Goal: Task Accomplishment & Management: Use online tool/utility

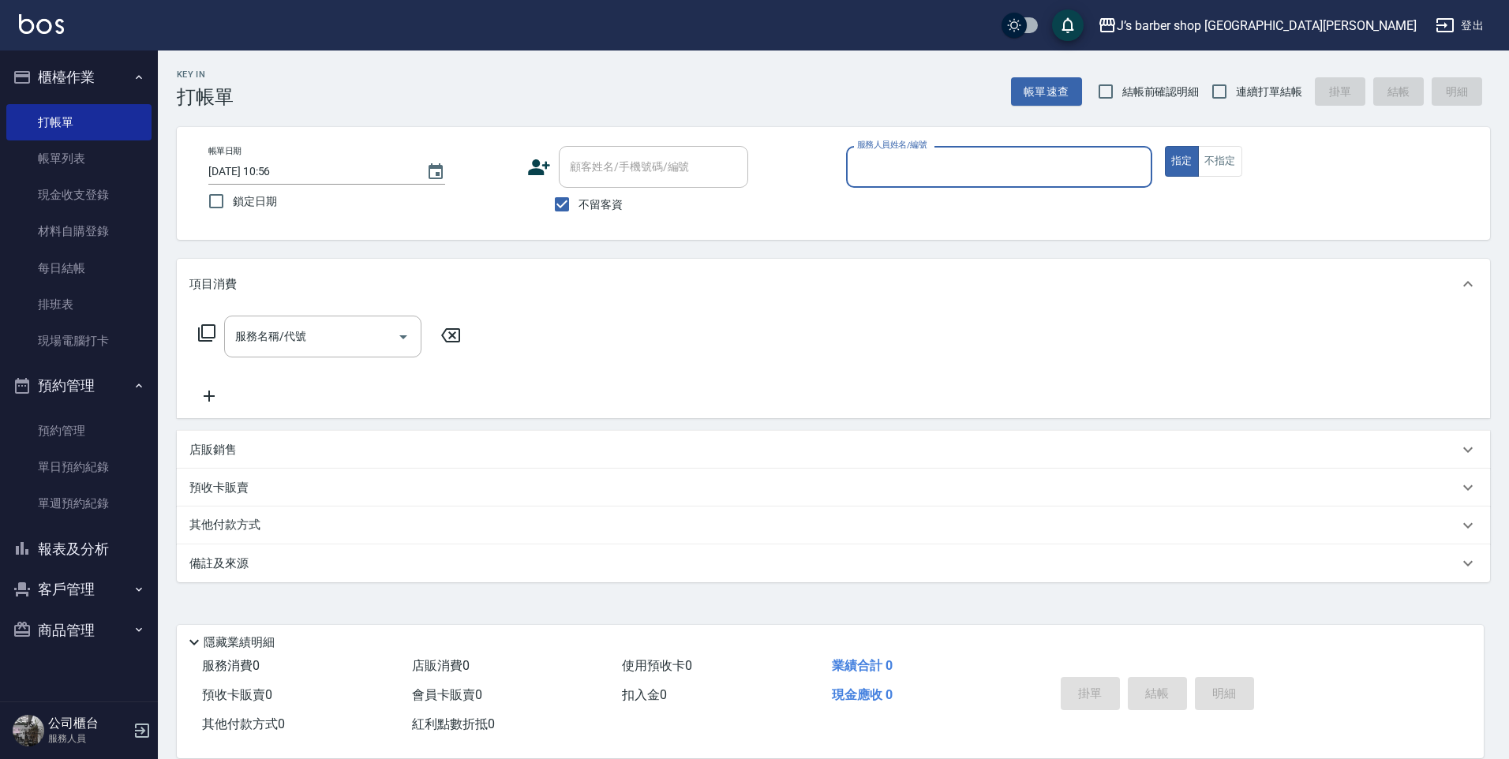
click at [897, 179] on input "服務人員姓名/編號" at bounding box center [999, 167] width 292 height 28
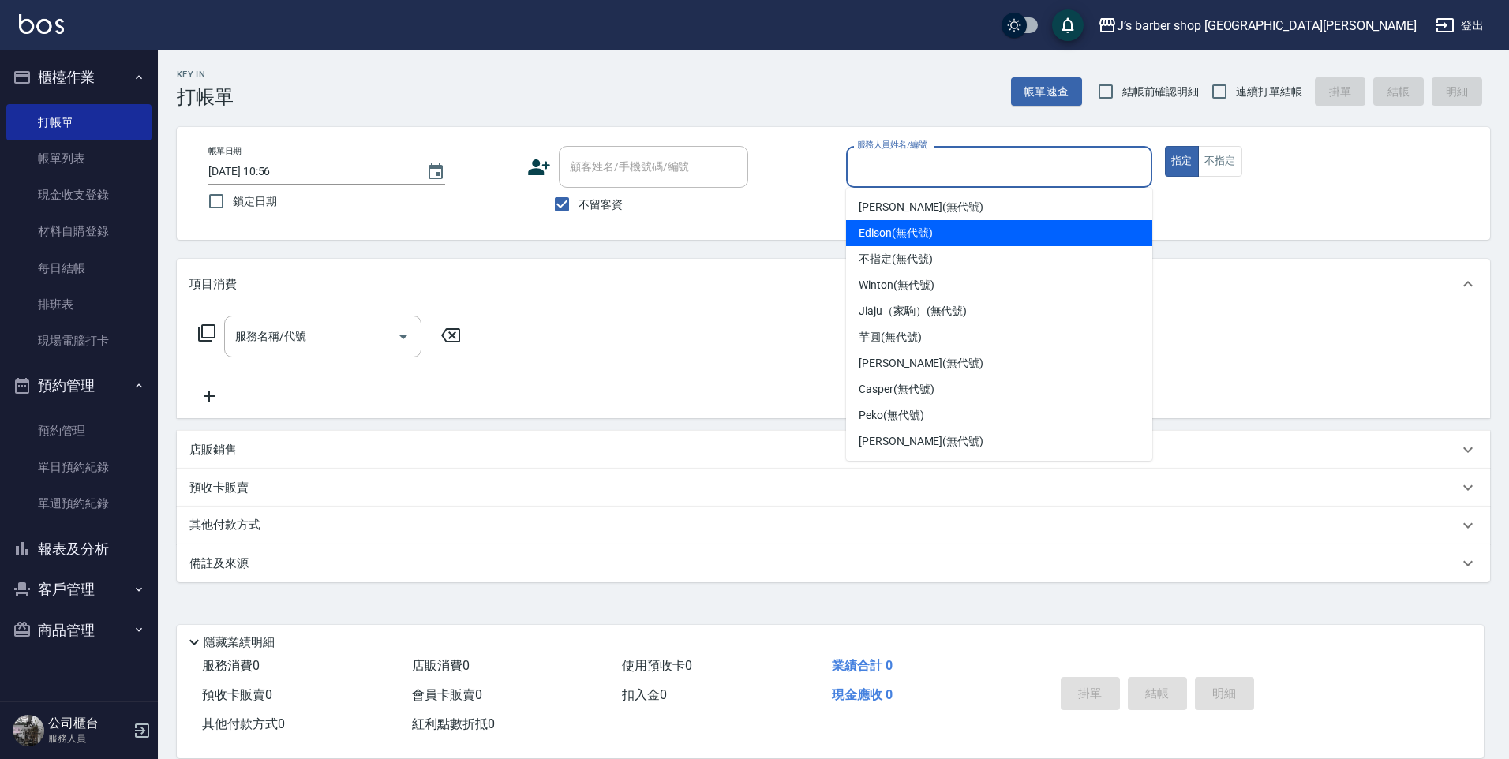
click at [916, 228] on span "Edison (無代號)" at bounding box center [895, 233] width 73 height 17
type input "Edison(無代號)"
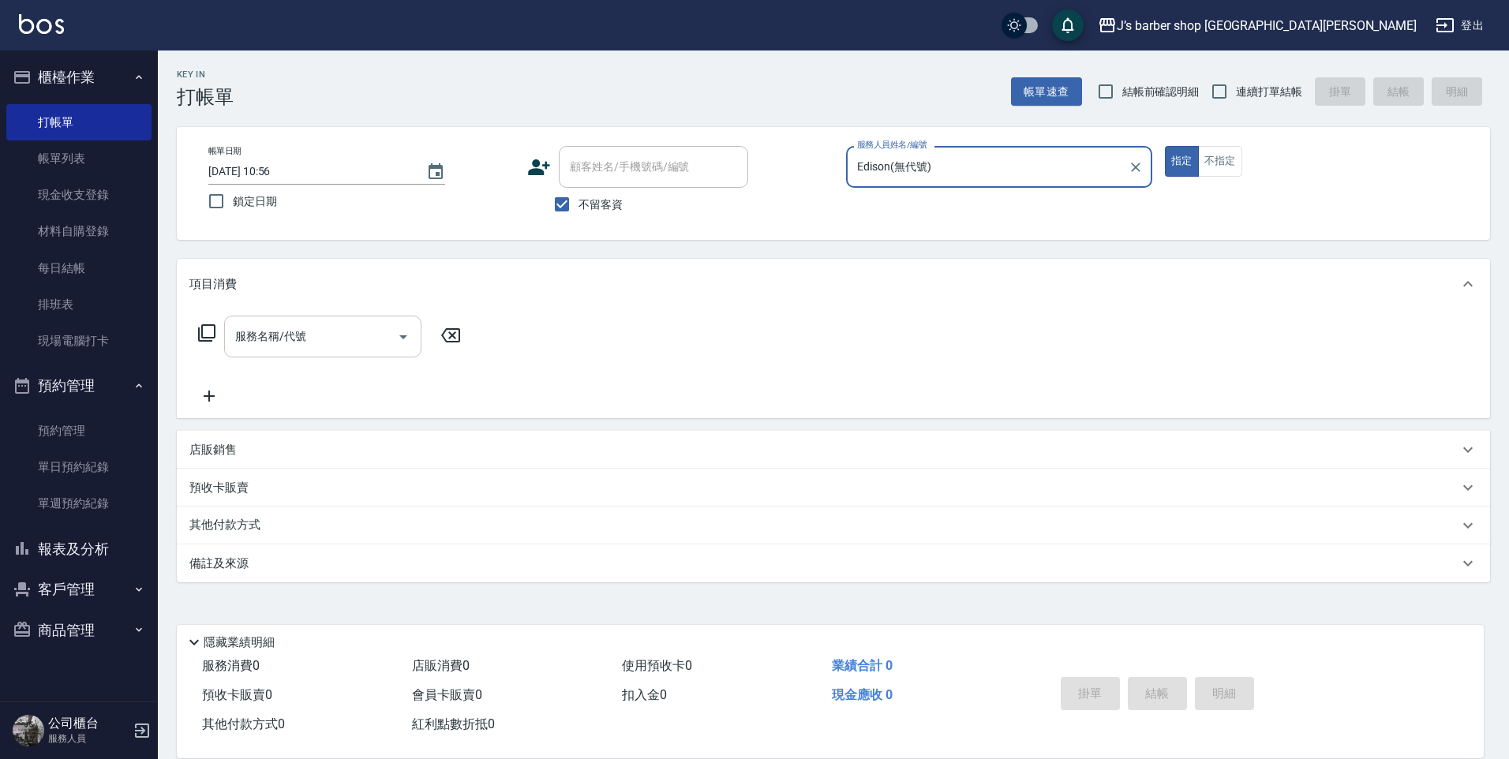
click at [380, 333] on input "服務名稱/代號" at bounding box center [310, 337] width 159 height 28
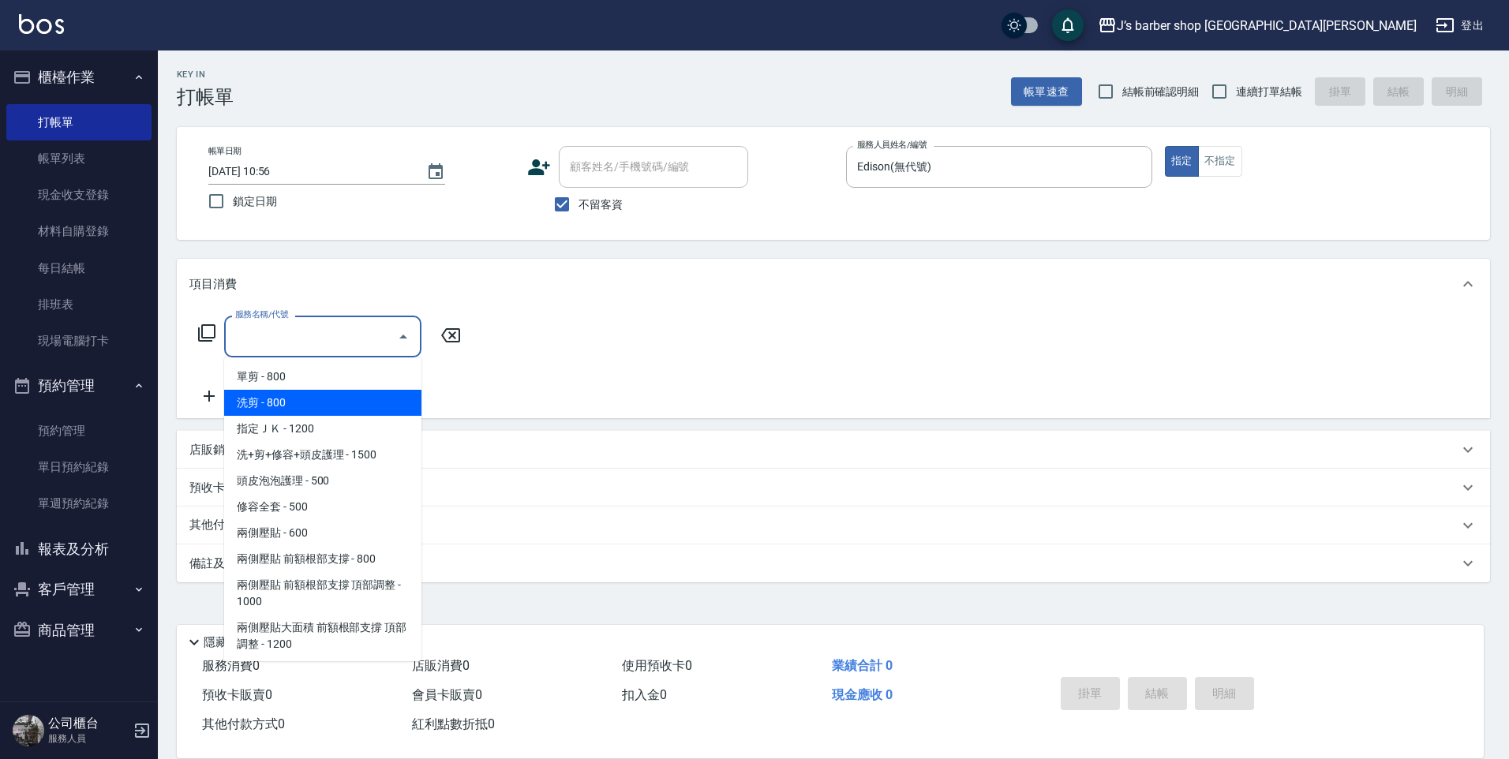
click at [361, 403] on span "洗剪 - 800" at bounding box center [322, 403] width 197 height 26
type input "洗剪(101)"
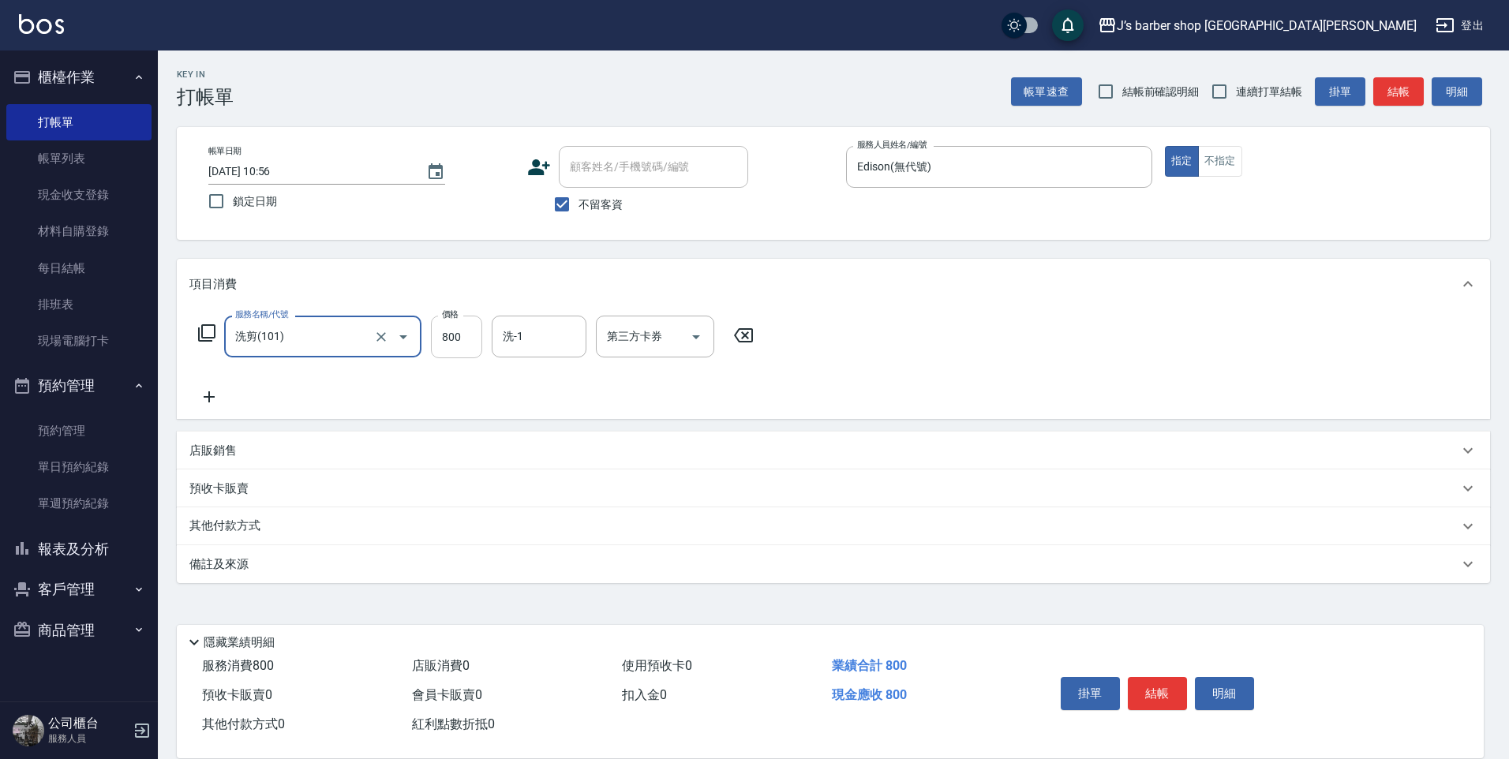
click at [459, 350] on input "800" at bounding box center [456, 337] width 51 height 43
type input "600"
click at [1155, 677] on button "結帳" at bounding box center [1157, 693] width 59 height 33
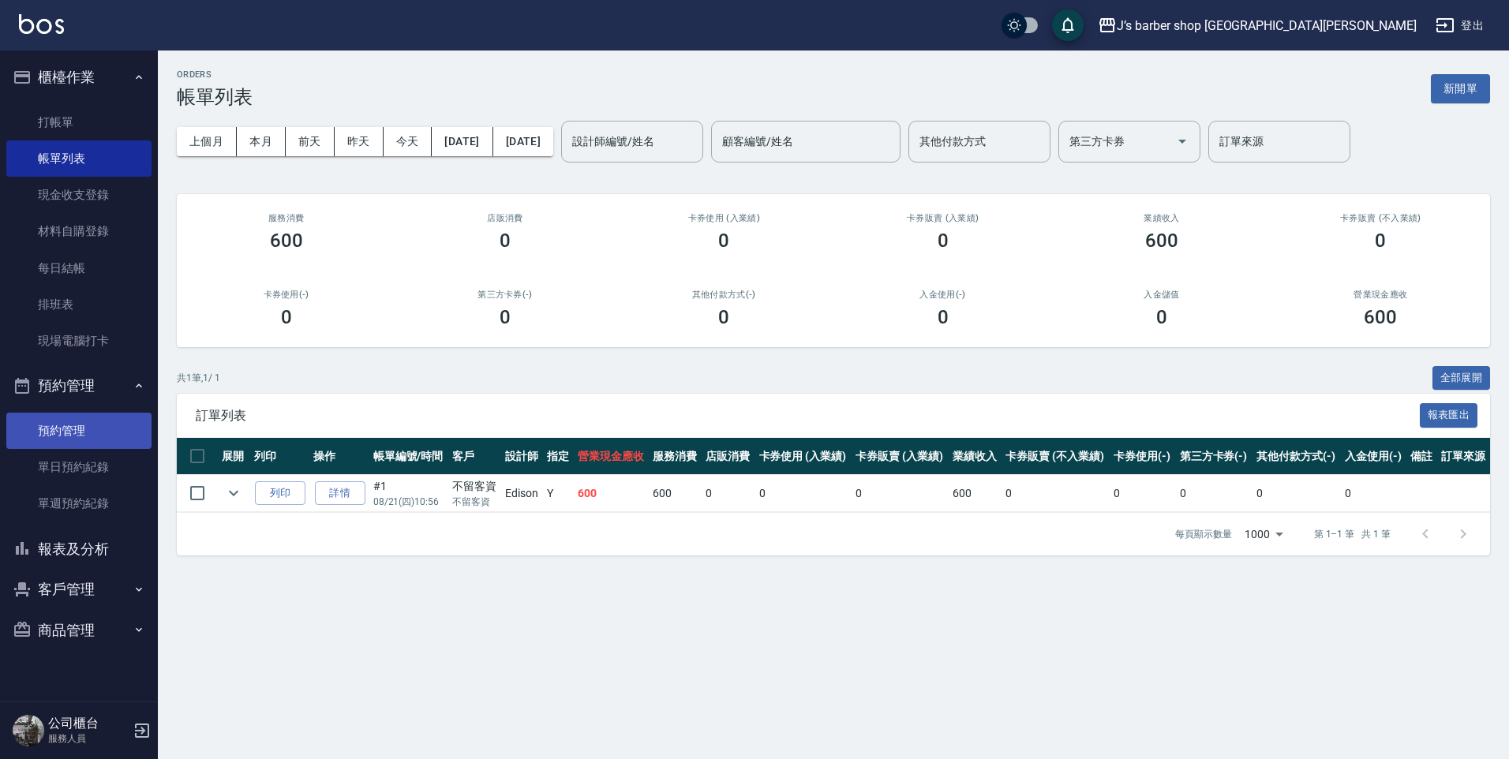
click at [111, 444] on link "預約管理" at bounding box center [78, 431] width 145 height 36
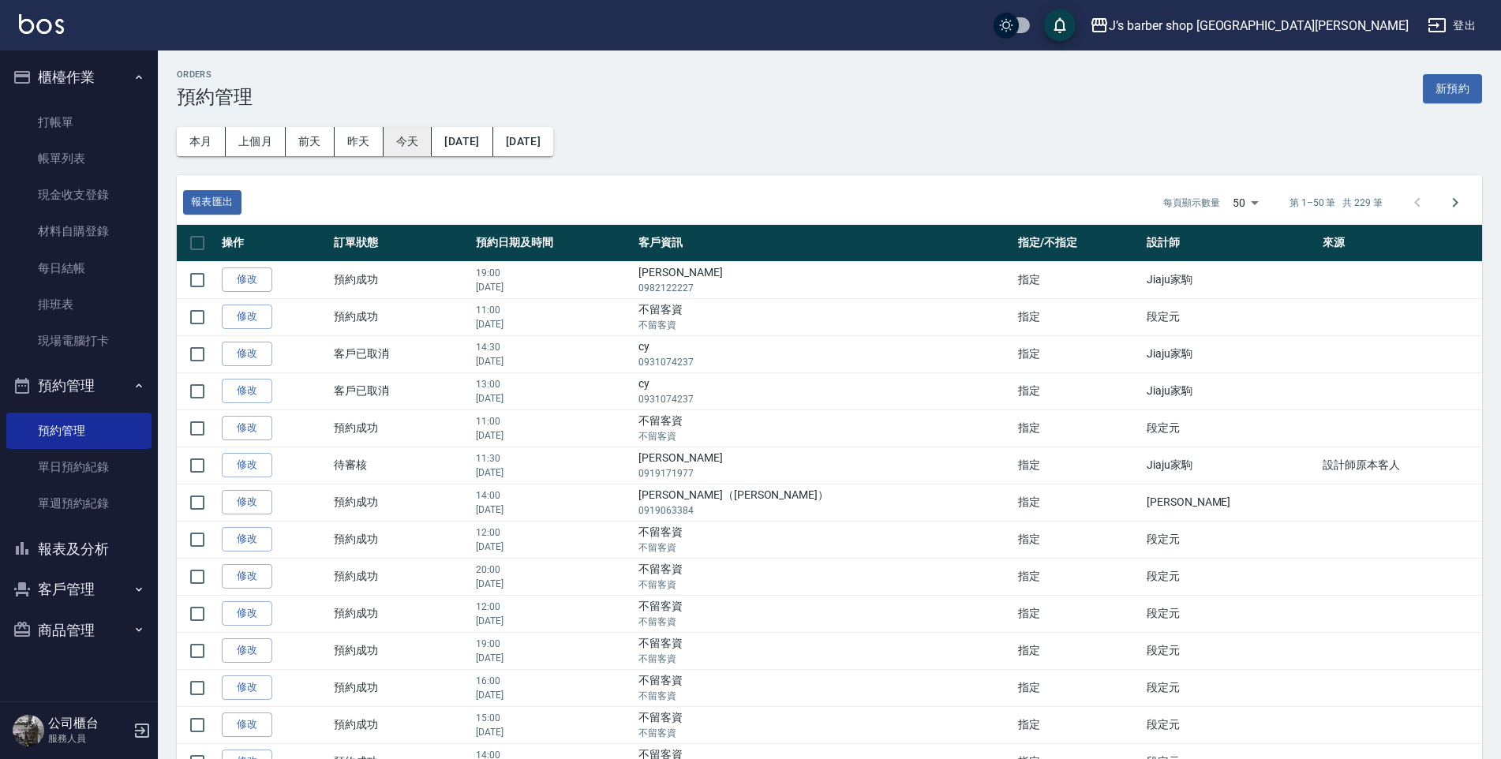
click at [411, 148] on button "今天" at bounding box center [408, 141] width 49 height 29
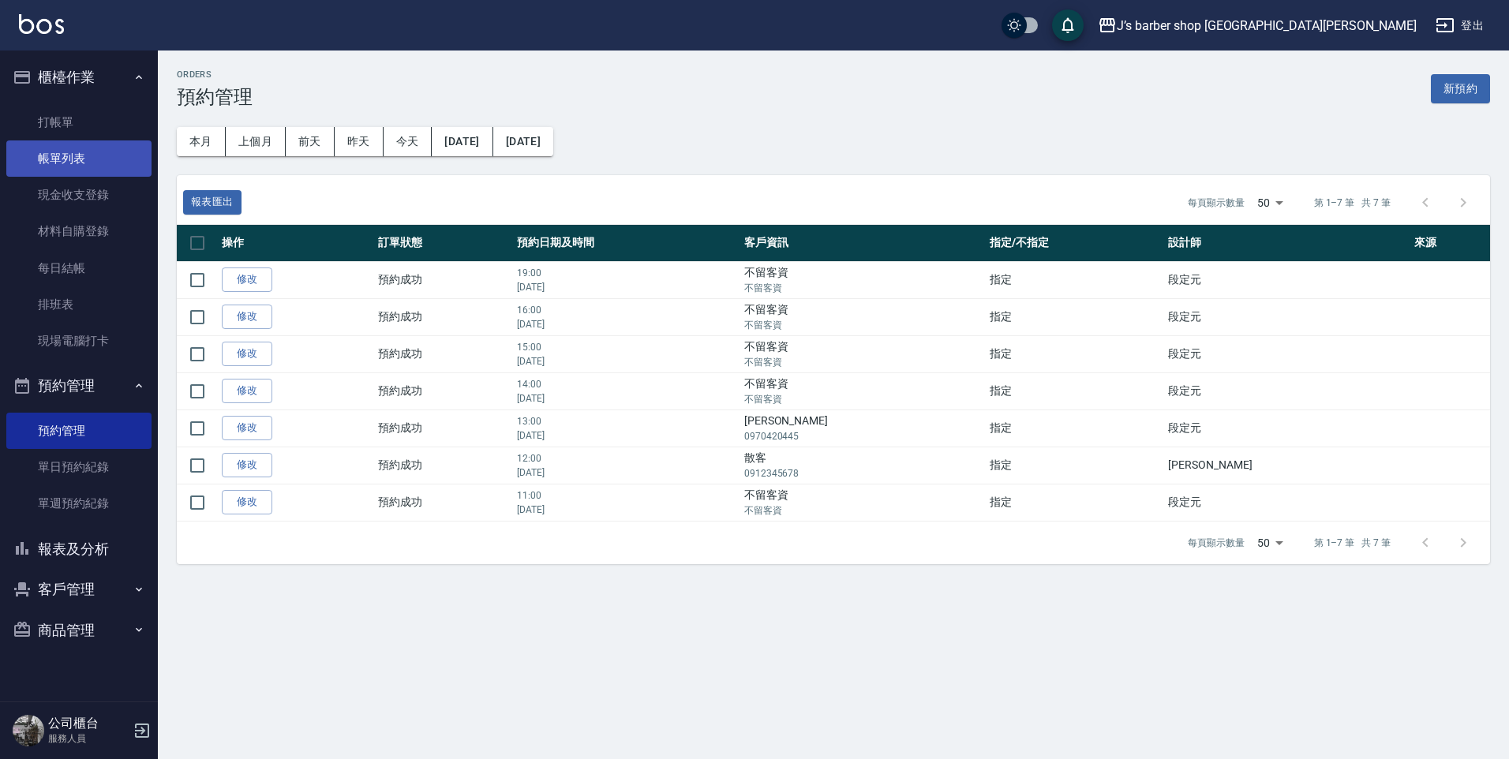
click at [88, 156] on link "帳單列表" at bounding box center [78, 158] width 145 height 36
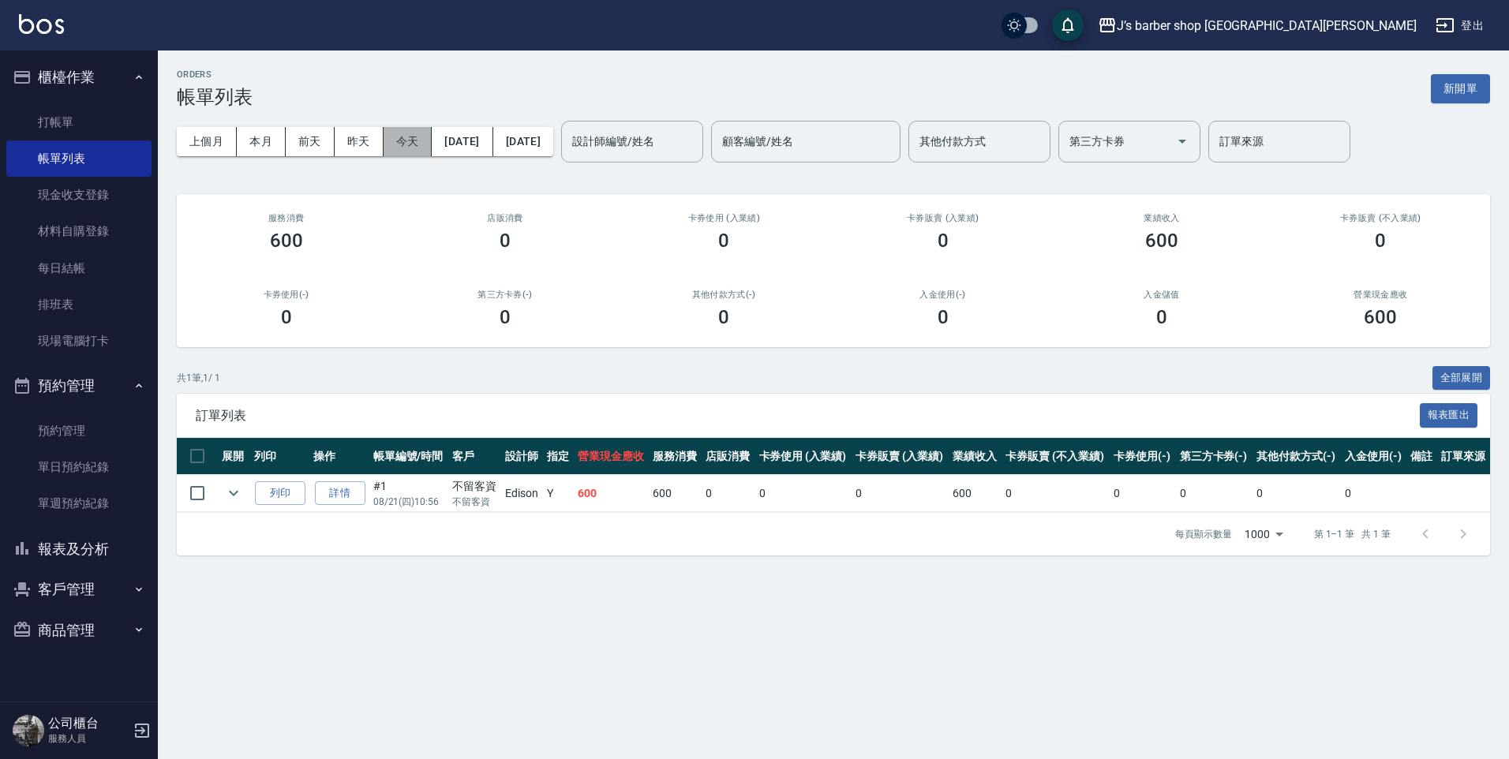
click at [423, 146] on button "今天" at bounding box center [408, 141] width 49 height 29
click at [116, 129] on link "打帳單" at bounding box center [78, 122] width 145 height 36
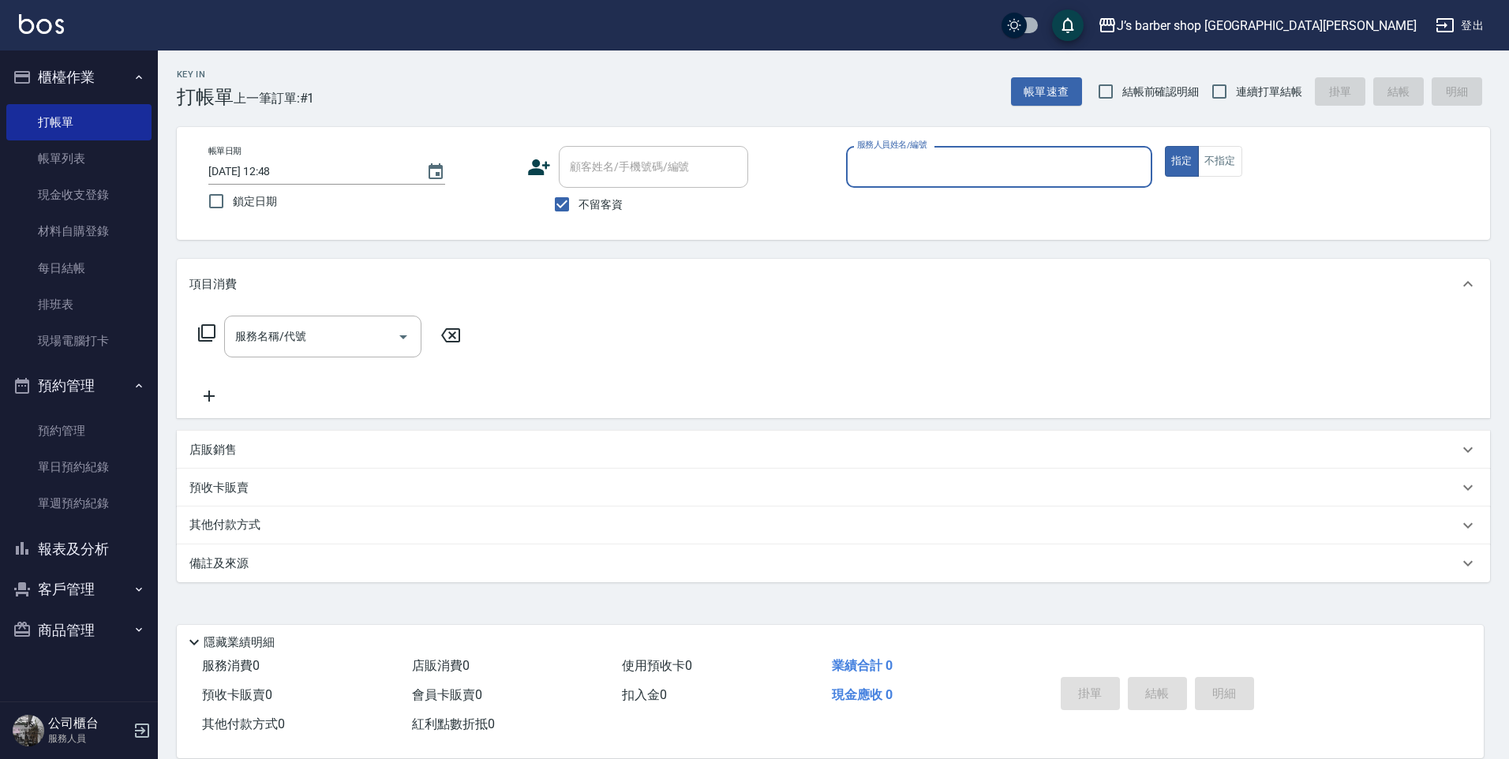
click at [69, 554] on button "報表及分析" at bounding box center [78, 549] width 145 height 41
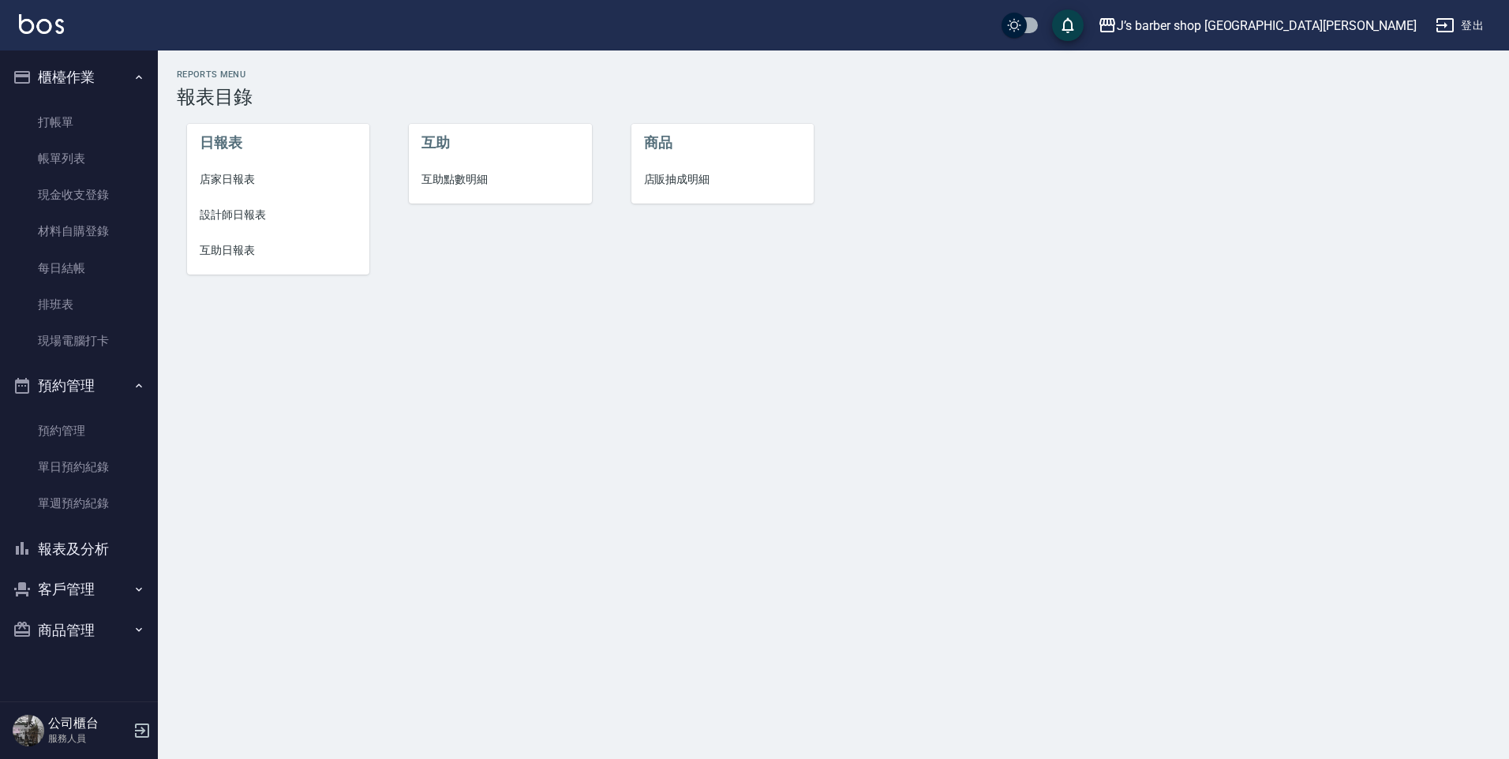
click at [237, 217] on span "設計師日報表" at bounding box center [279, 215] width 158 height 17
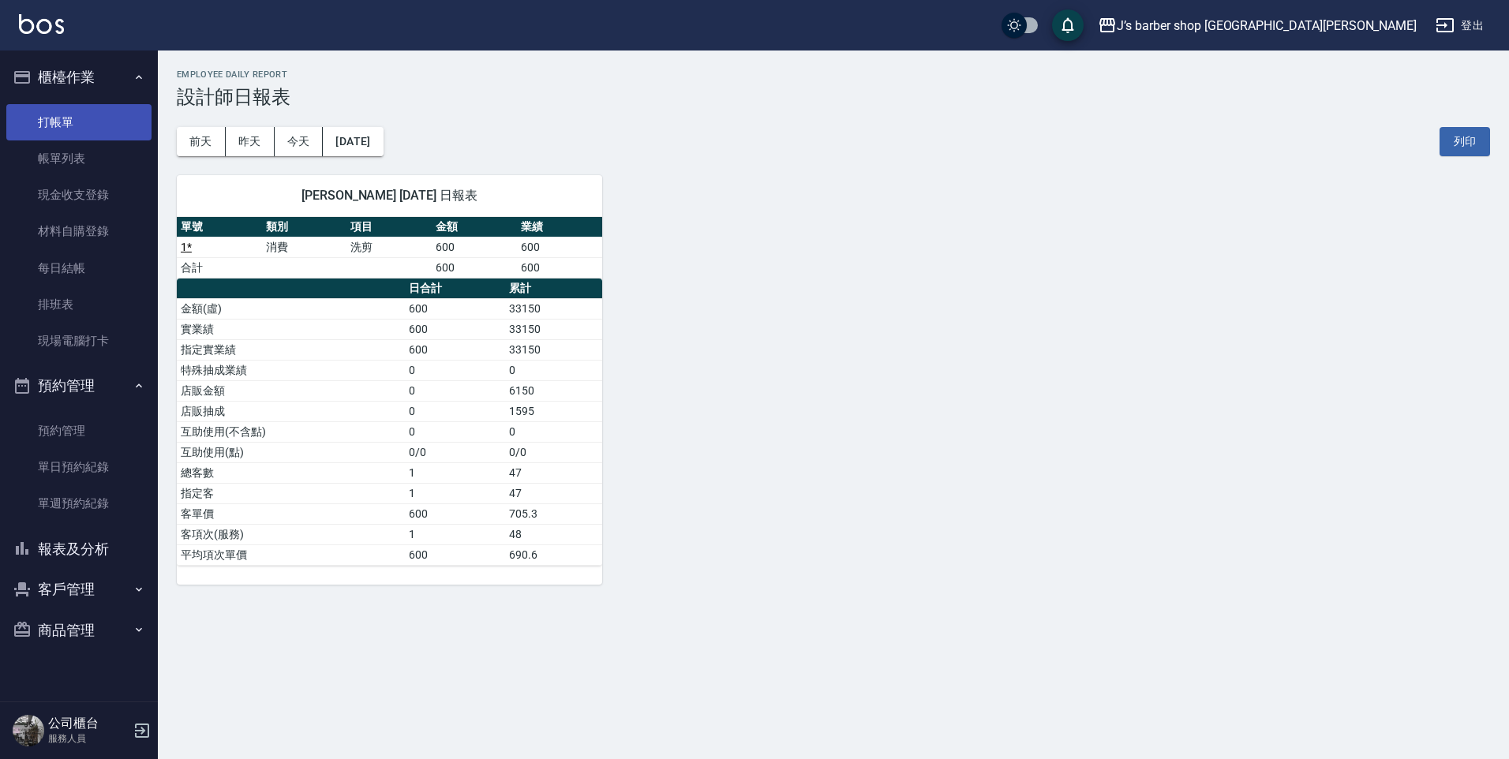
click at [92, 113] on link "打帳單" at bounding box center [78, 122] width 145 height 36
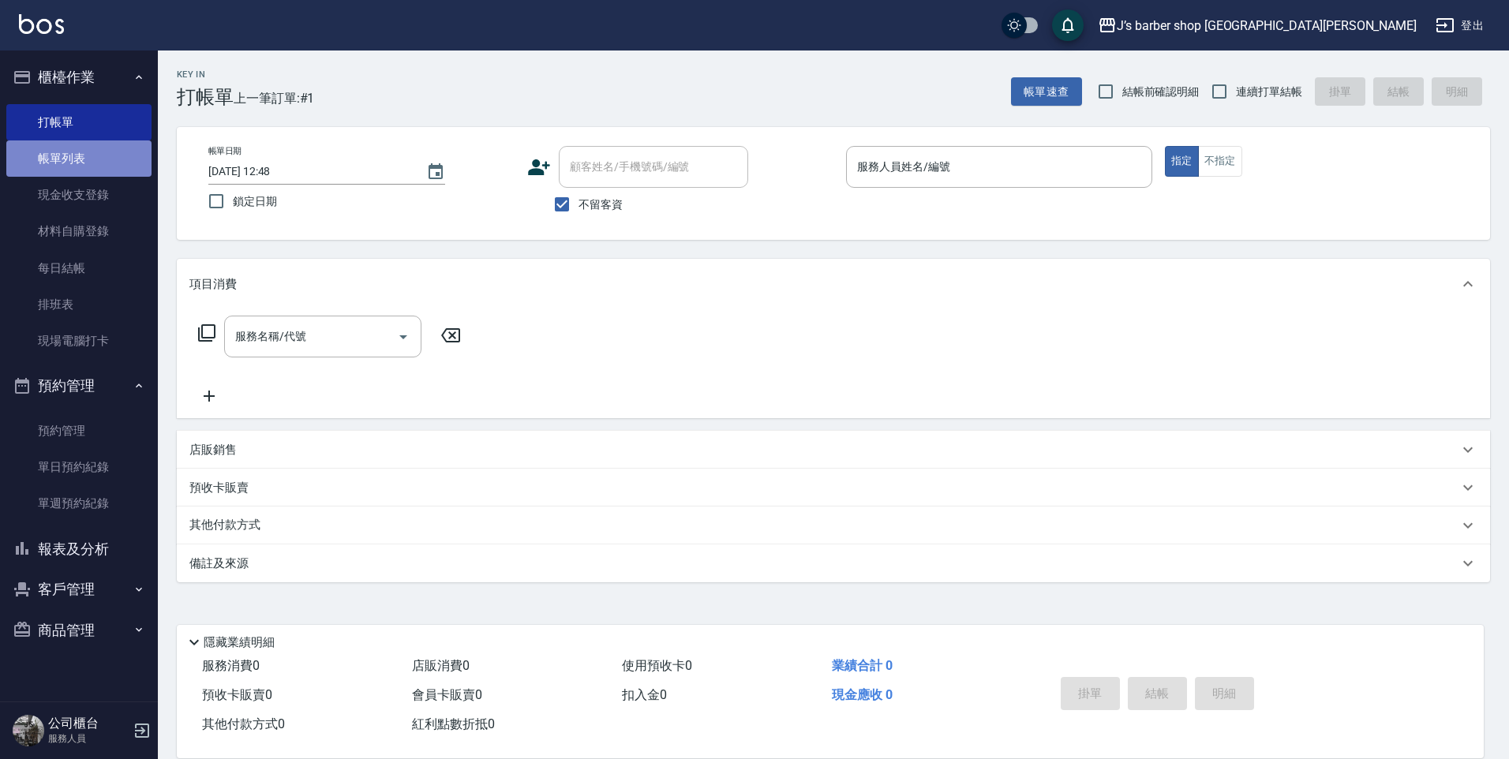
click at [49, 144] on link "帳單列表" at bounding box center [78, 158] width 145 height 36
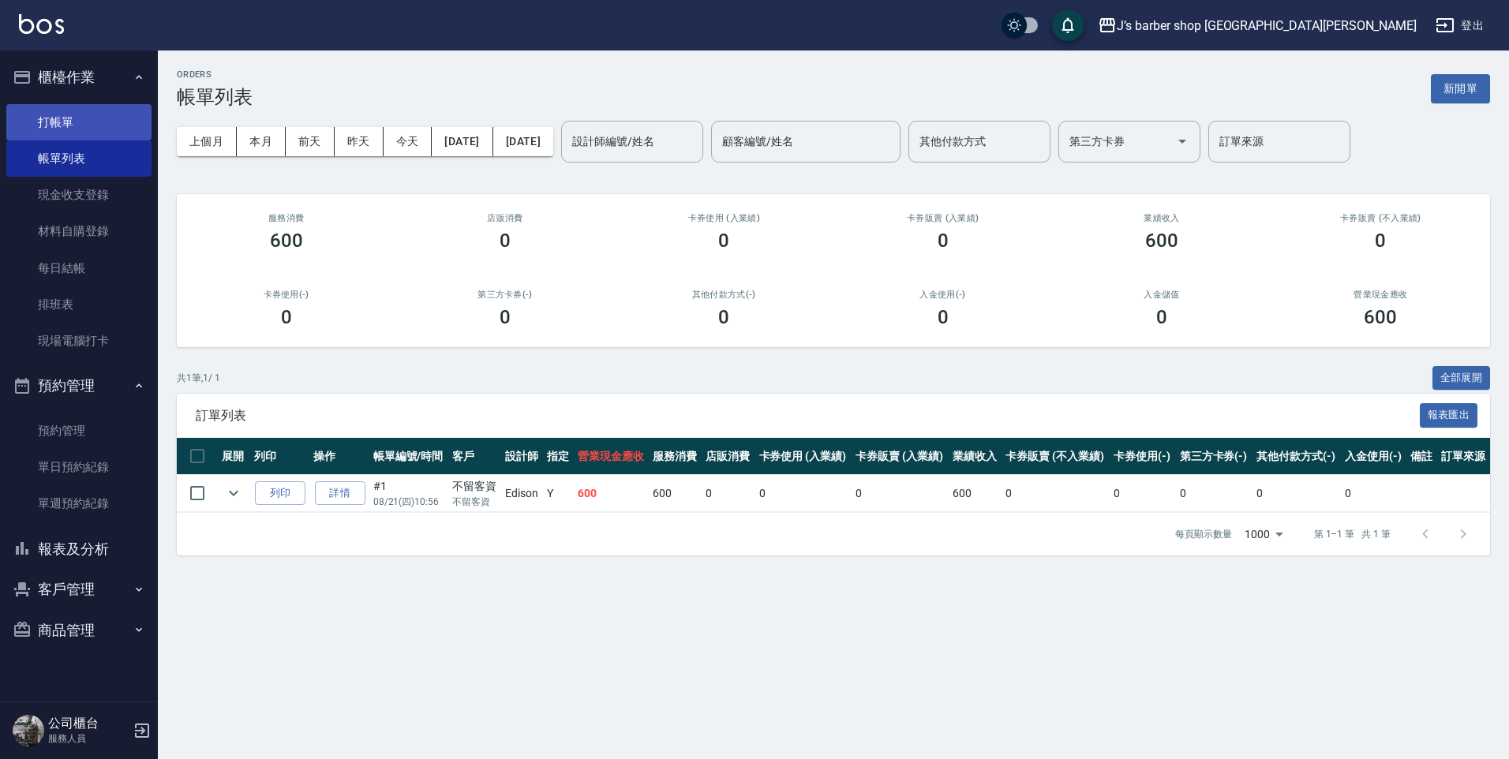
click at [80, 111] on link "打帳單" at bounding box center [78, 122] width 145 height 36
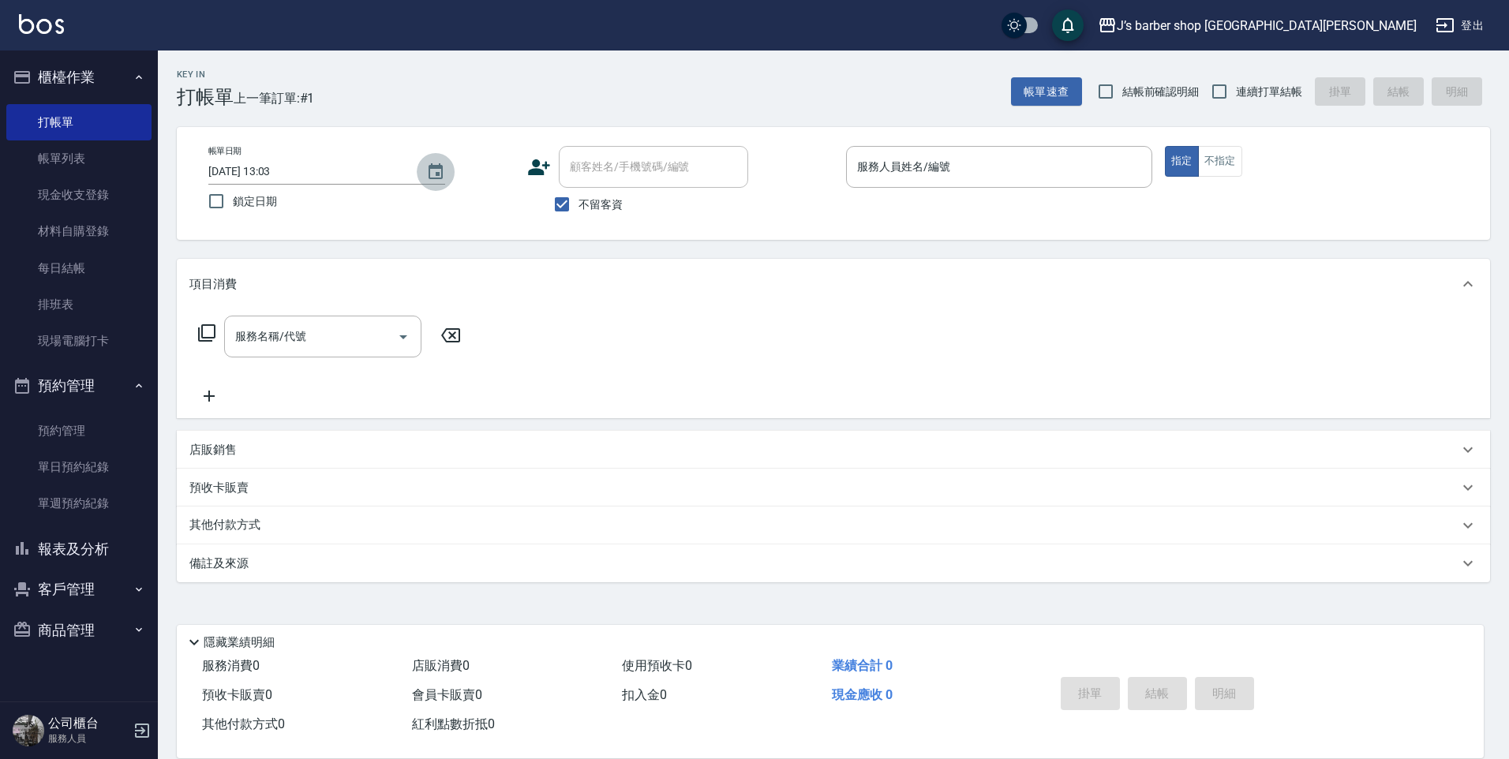
click at [438, 174] on icon "Choose date, selected date is 2025-08-21" at bounding box center [436, 171] width 14 height 16
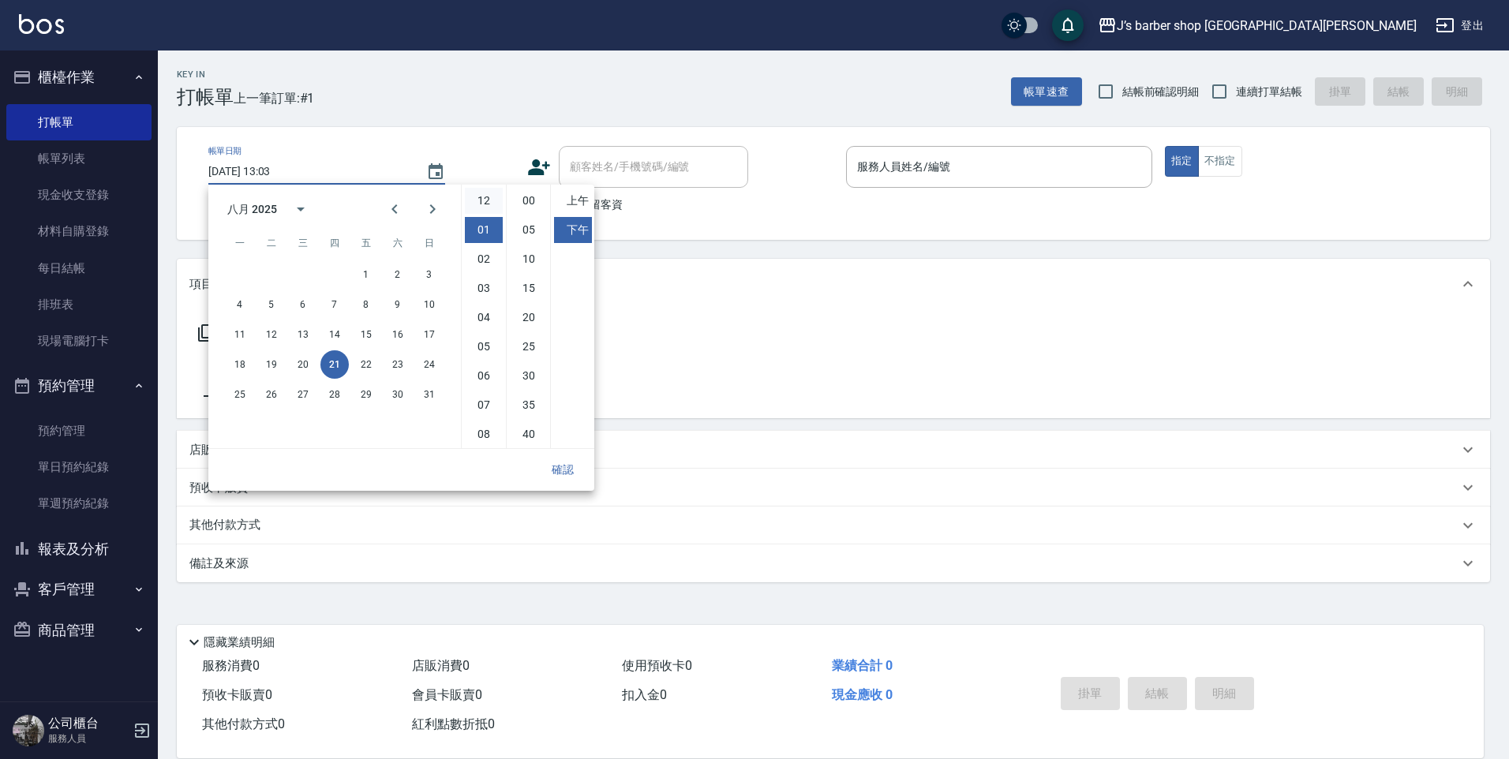
click at [485, 207] on li "12" at bounding box center [484, 201] width 38 height 26
click at [478, 429] on li "11" at bounding box center [484, 434] width 38 height 26
click at [527, 208] on li "00" at bounding box center [529, 201] width 38 height 26
click at [578, 208] on li "上午" at bounding box center [573, 201] width 38 height 26
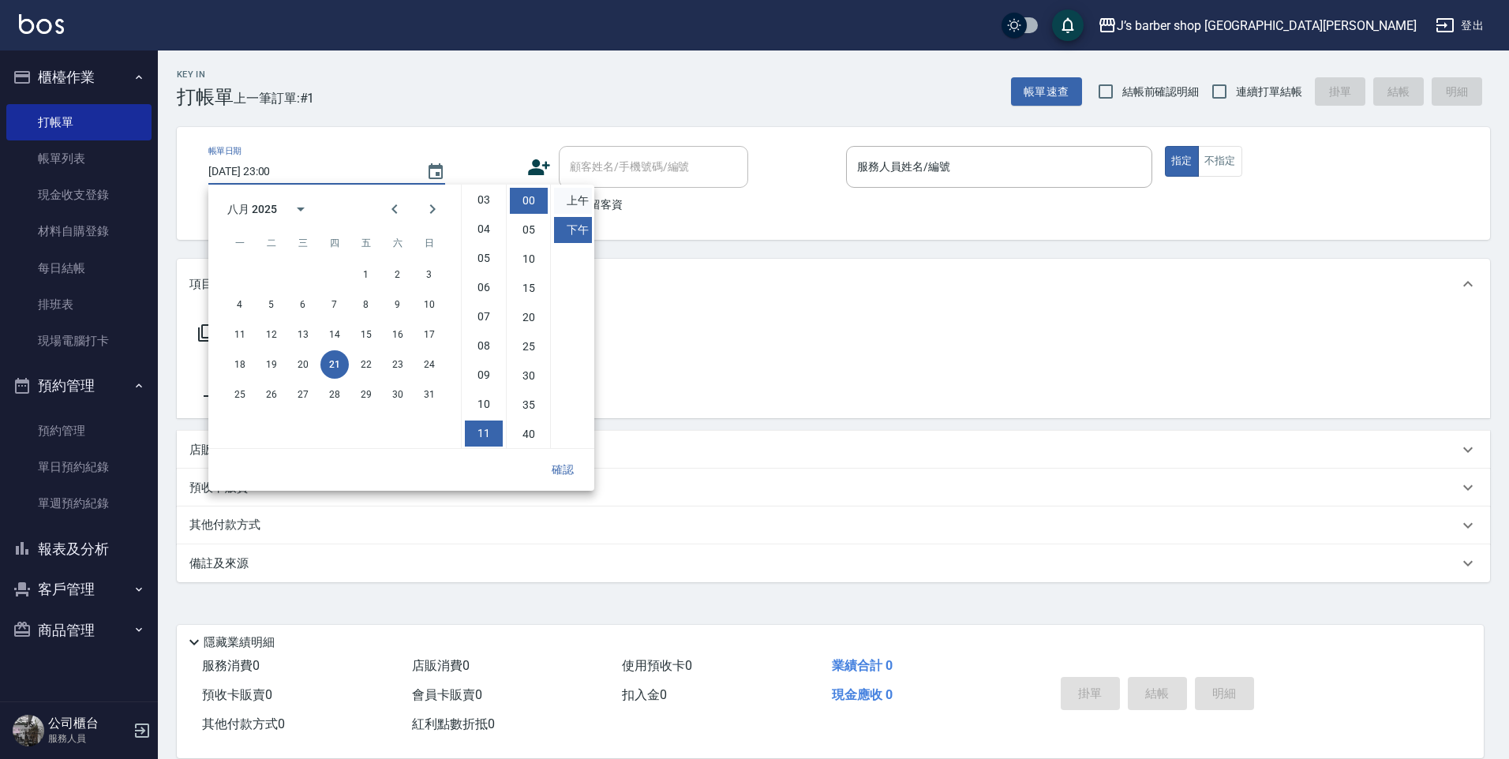
type input "[DATE] 11:00"
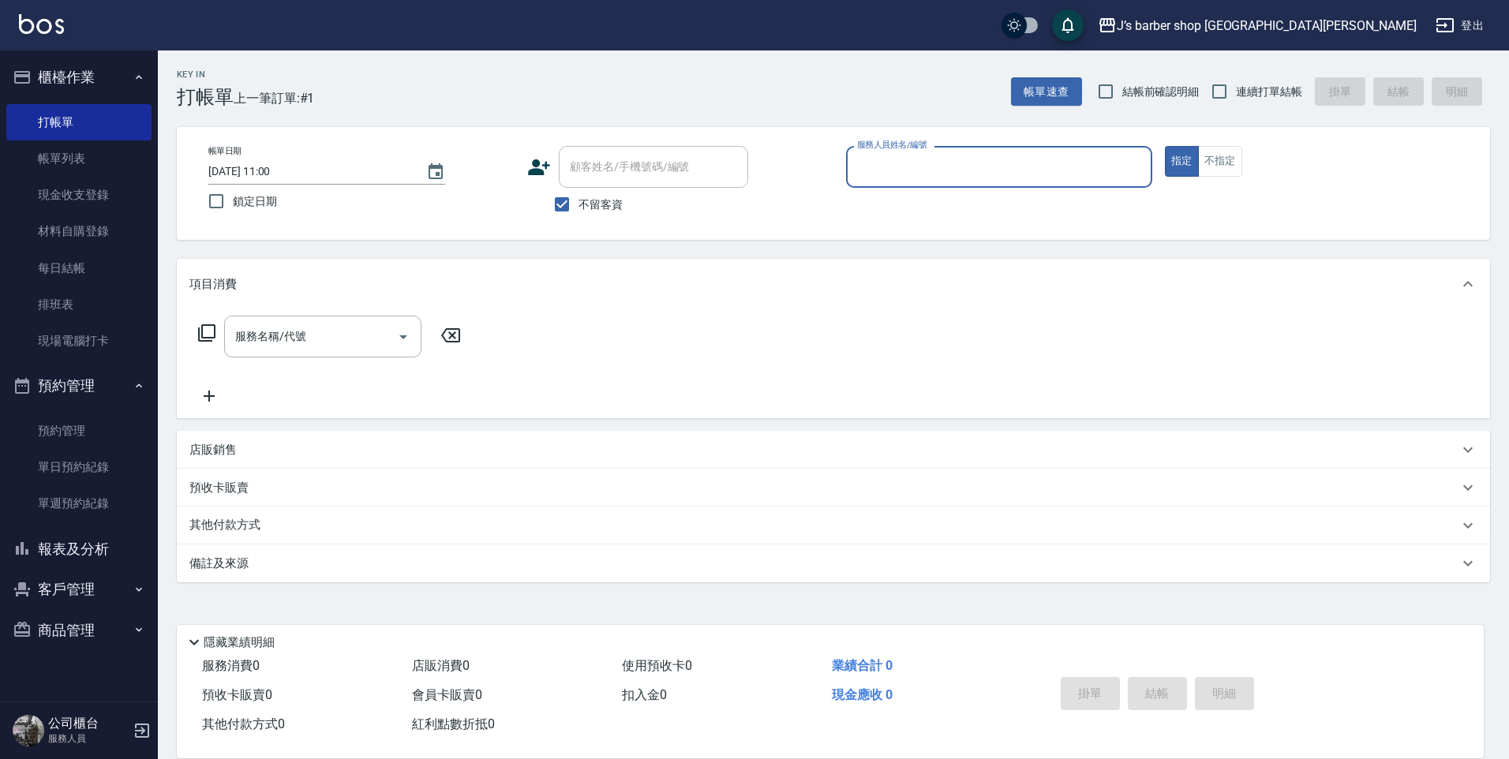
click at [896, 170] on input "服務人員姓名/編號" at bounding box center [999, 167] width 292 height 28
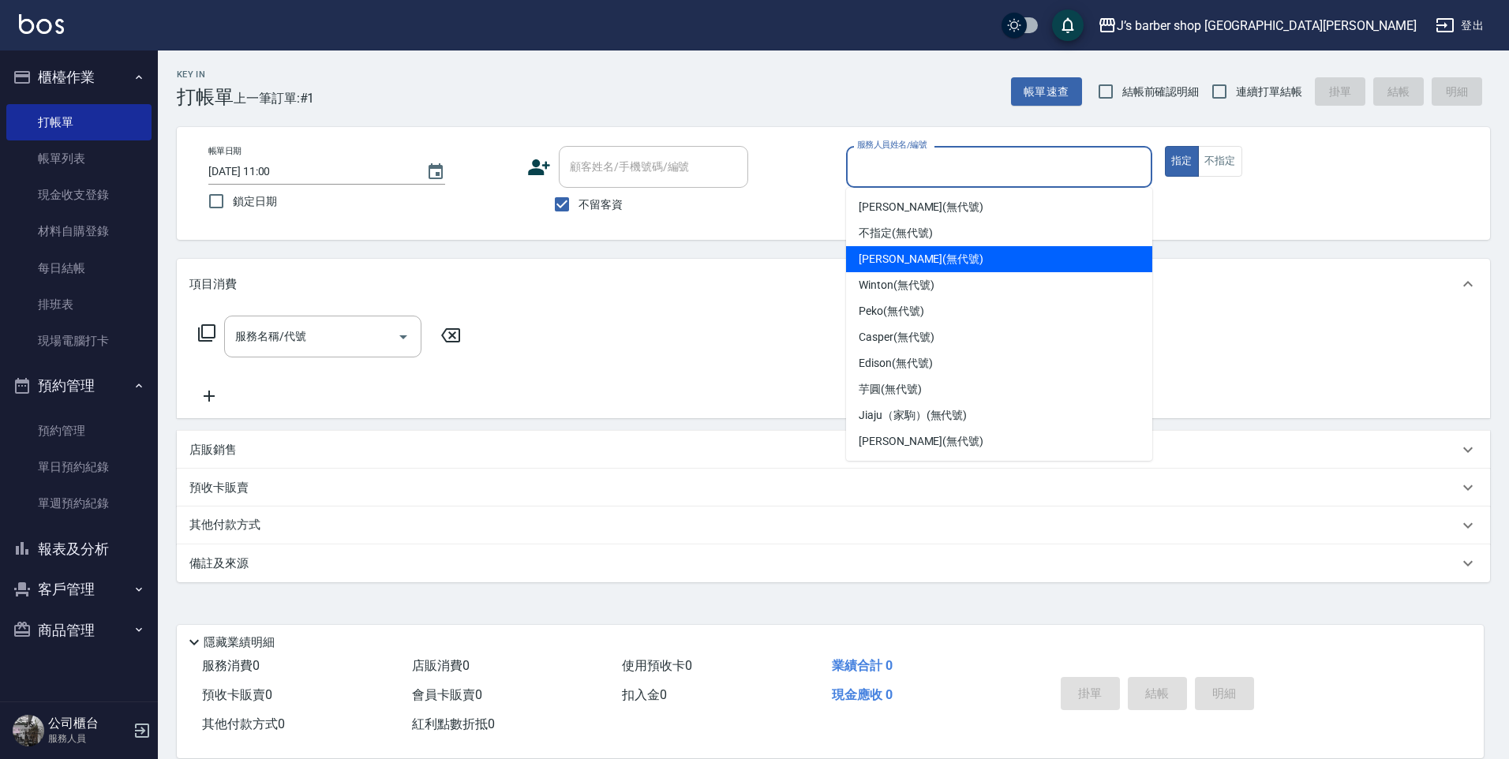
click at [888, 254] on span "[PERSON_NAME] (無代號)" at bounding box center [921, 259] width 125 height 17
type input "[PERSON_NAME](無代號)"
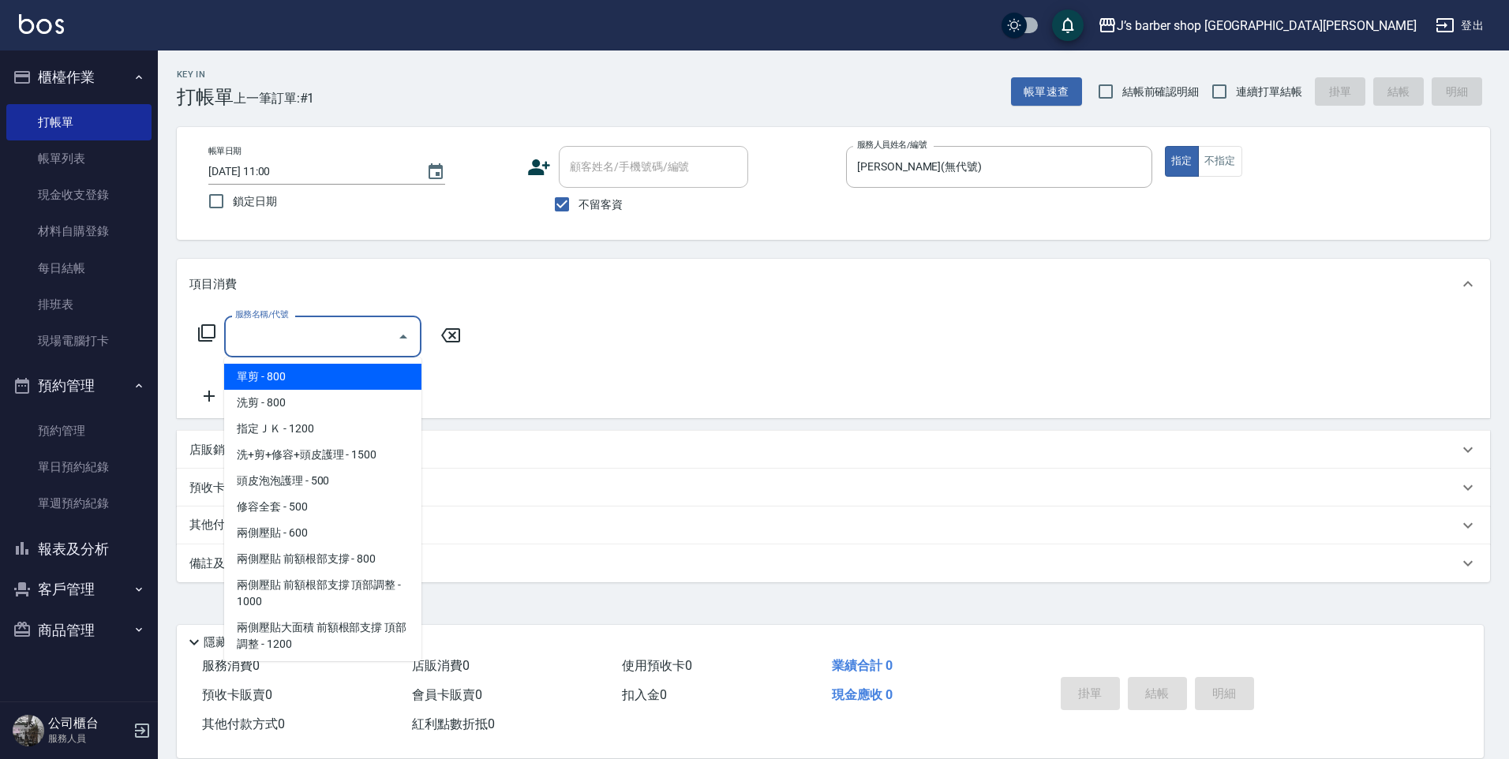
click at [355, 337] on input "服務名稱/代號" at bounding box center [310, 337] width 159 height 28
click at [248, 402] on span "洗剪 - 800" at bounding box center [322, 403] width 197 height 26
type input "洗剪(101)"
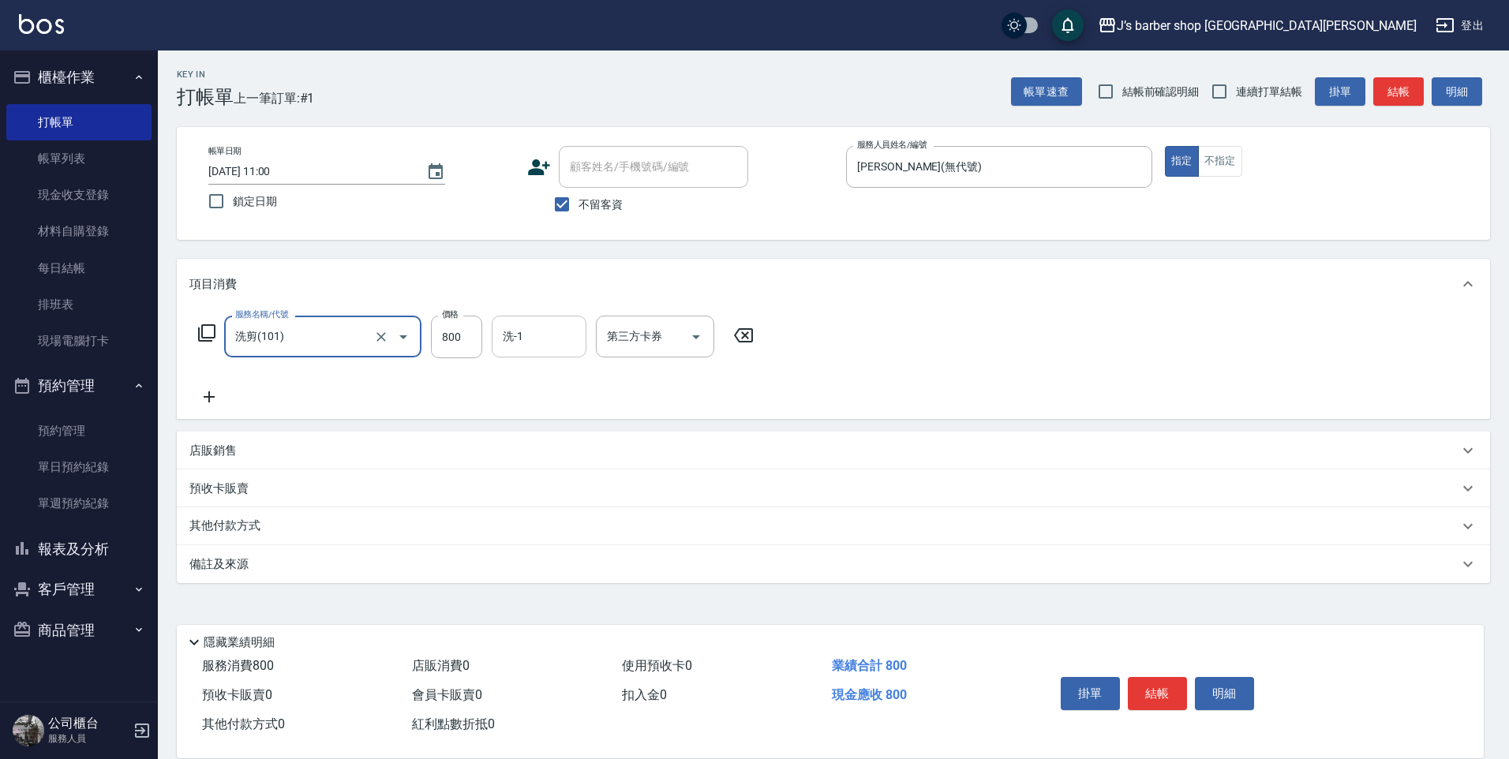
click at [522, 335] on input "洗-1" at bounding box center [539, 337] width 80 height 28
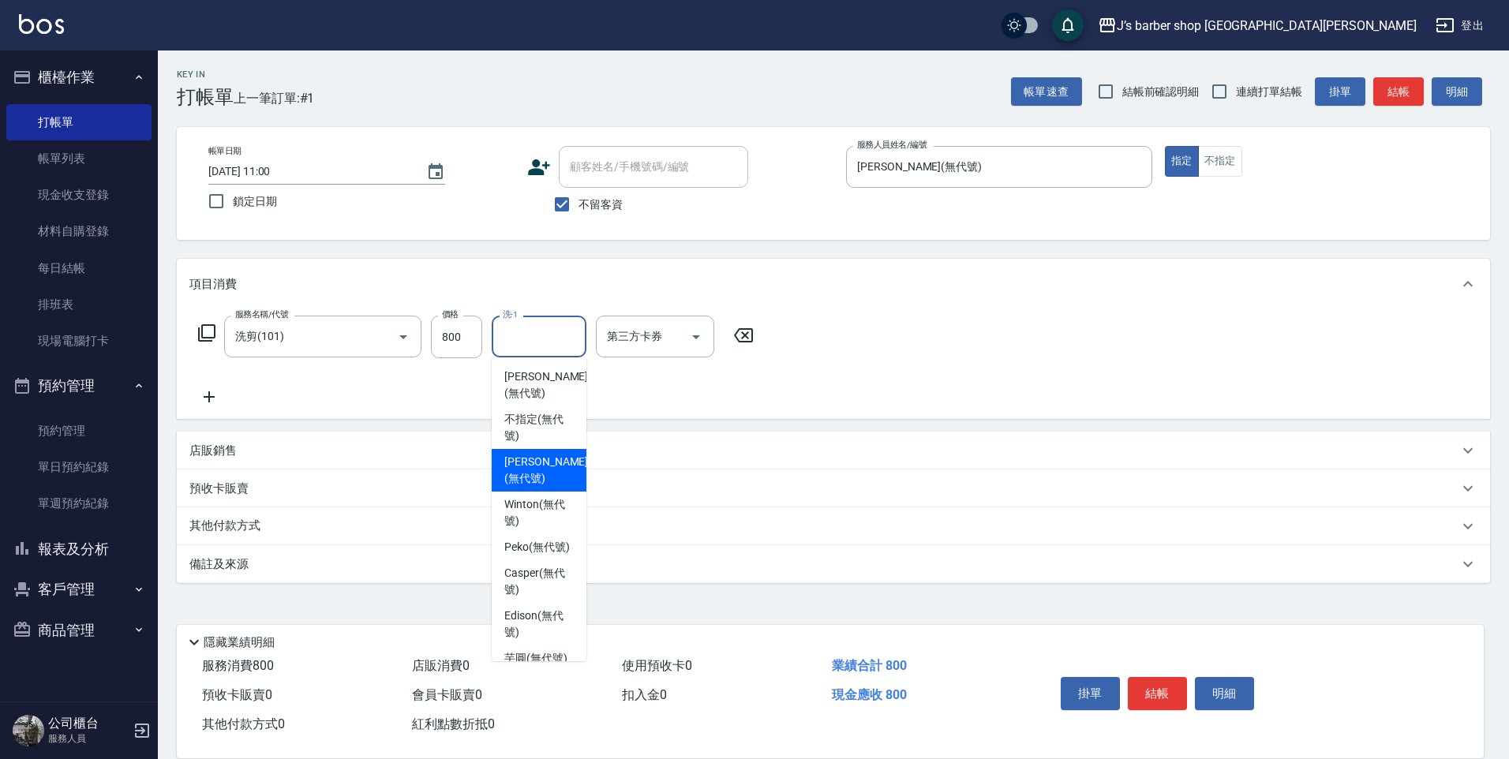
drag, startPoint x: 555, startPoint y: 465, endPoint x: 555, endPoint y: 440, distance: 24.5
click at [555, 464] on span "[PERSON_NAME] (無代號)" at bounding box center [546, 470] width 84 height 33
type input "[PERSON_NAME](無代號)"
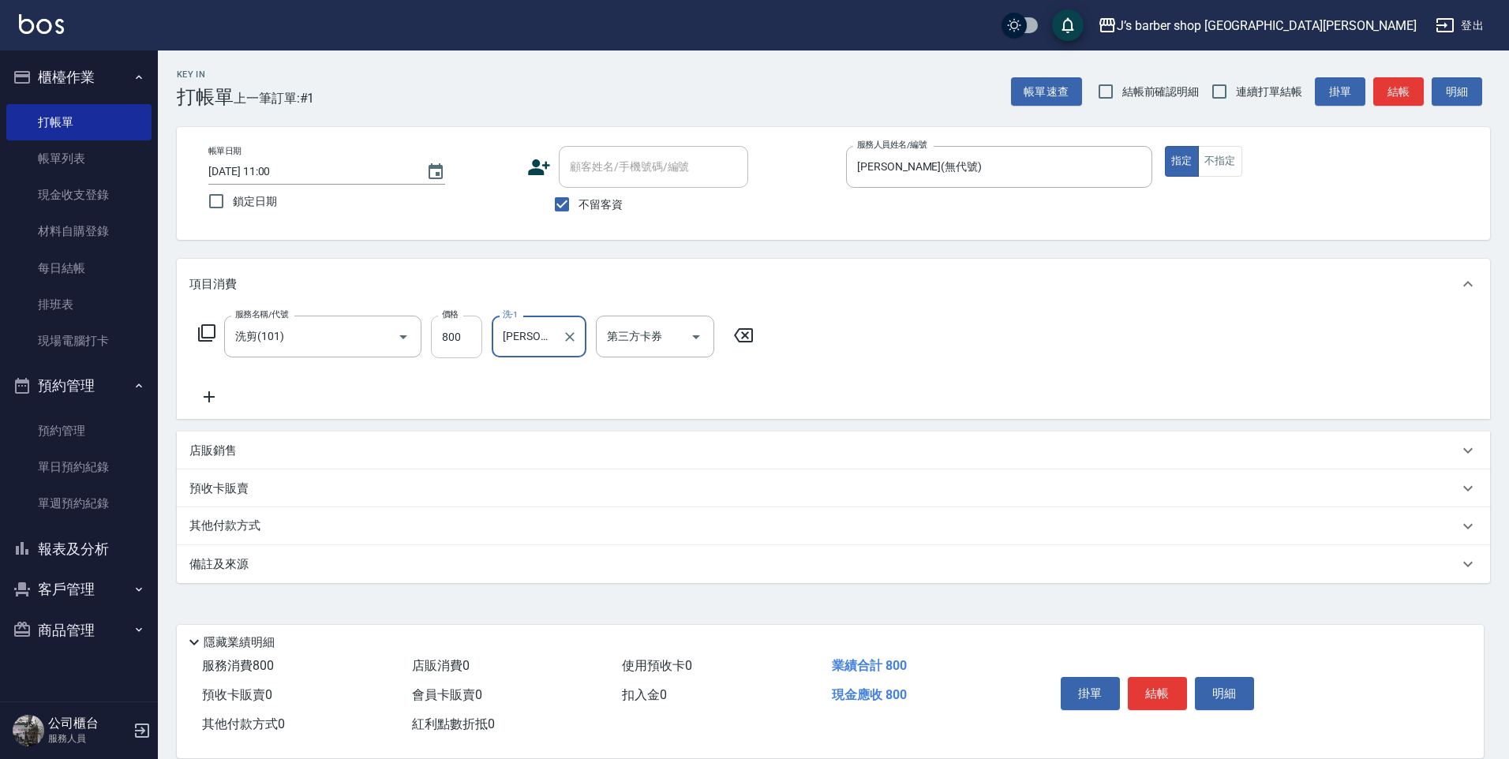
click at [481, 343] on input "800" at bounding box center [456, 337] width 51 height 43
type input "1000"
click at [1159, 677] on button "結帳" at bounding box center [1157, 693] width 59 height 33
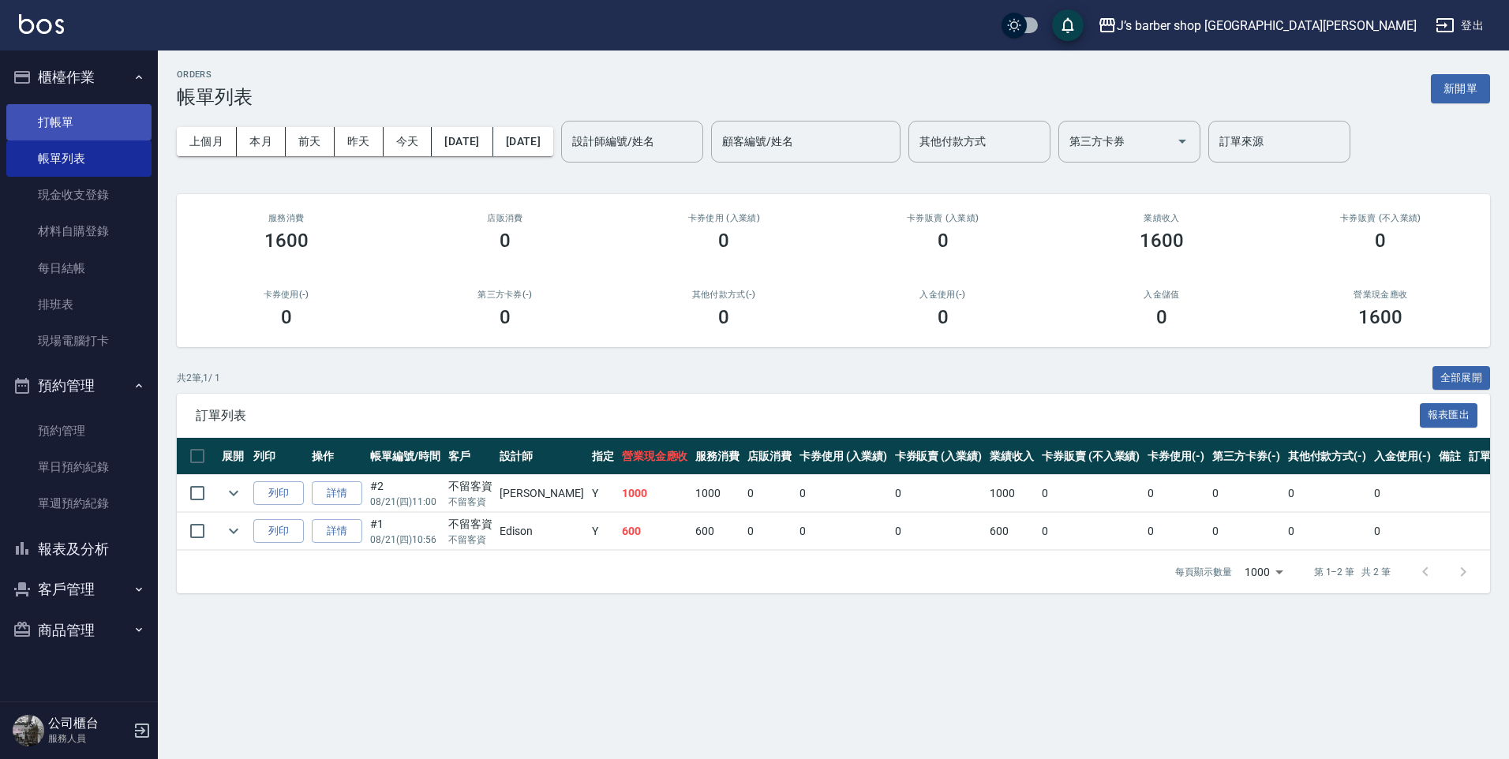
click at [95, 115] on link "打帳單" at bounding box center [78, 122] width 145 height 36
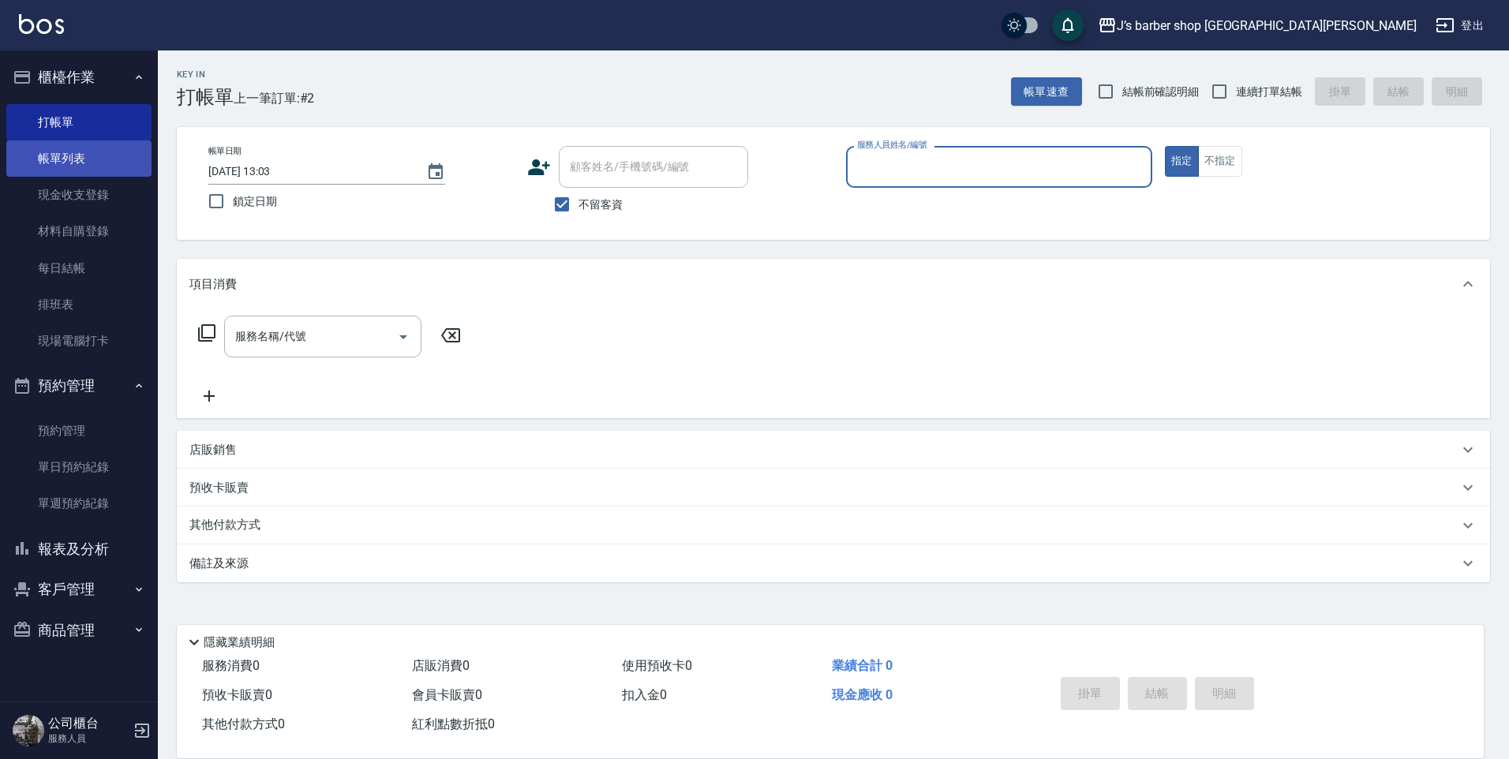
click at [85, 148] on link "帳單列表" at bounding box center [78, 158] width 145 height 36
